Goal: Contribute content

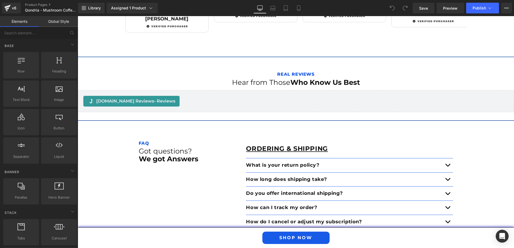
scroll to position [807, 0]
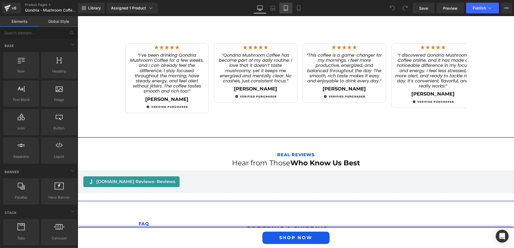
click at [286, 7] on icon at bounding box center [285, 7] width 5 height 5
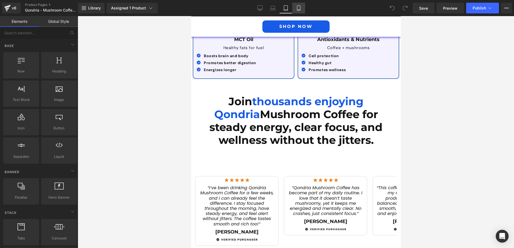
click at [294, 8] on link "Mobile" at bounding box center [298, 8] width 13 height 11
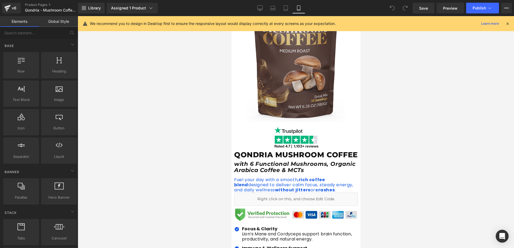
scroll to position [0, 0]
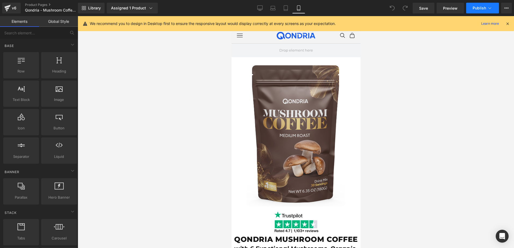
click at [480, 7] on span "Publish" at bounding box center [479, 8] width 13 height 4
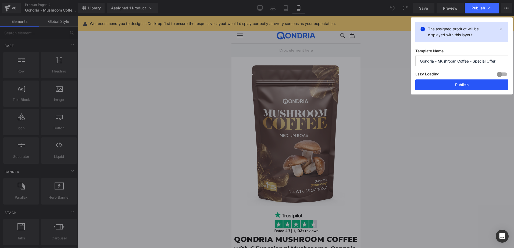
click at [453, 86] on button "Publish" at bounding box center [461, 85] width 93 height 11
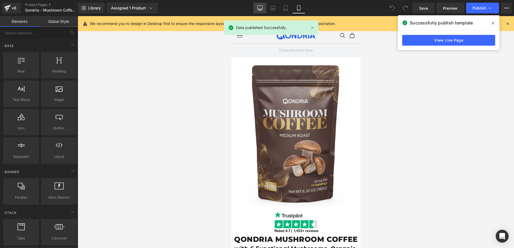
click at [260, 10] on icon at bounding box center [260, 10] width 3 height 0
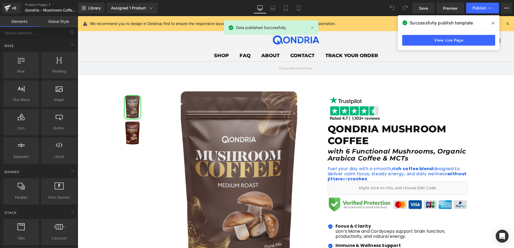
scroll to position [46, 0]
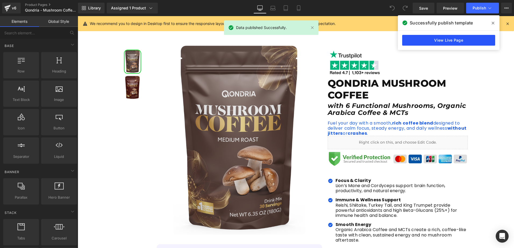
click at [453, 43] on link "View Live Page" at bounding box center [448, 40] width 93 height 11
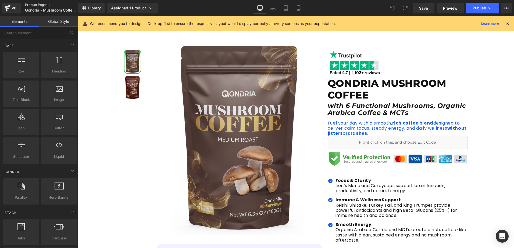
click at [40, 5] on link "Product Pages" at bounding box center [56, 5] width 62 height 4
